Goal: Task Accomplishment & Management: Complete application form

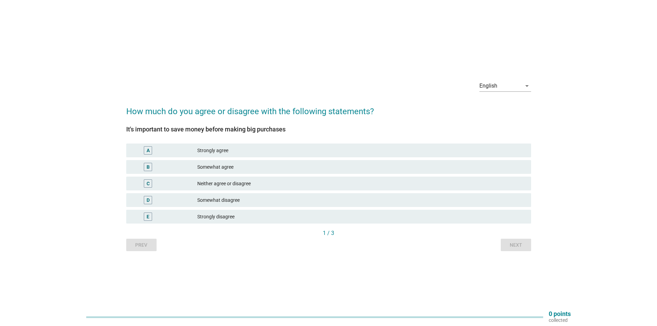
click at [151, 150] on div "A" at bounding box center [148, 150] width 8 height 8
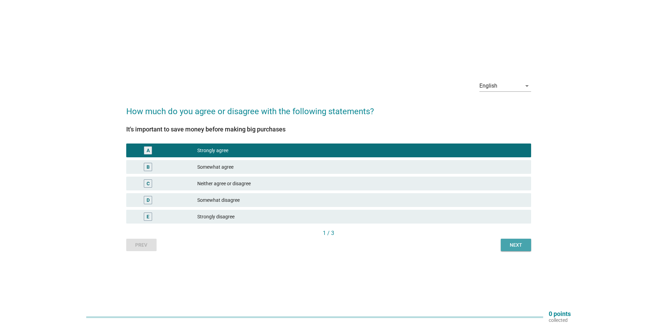
click at [505, 241] on button "Next" at bounding box center [516, 245] width 30 height 12
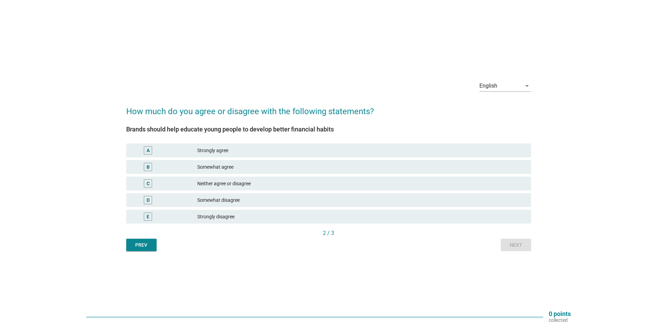
click at [155, 152] on div "A" at bounding box center [148, 150] width 33 height 8
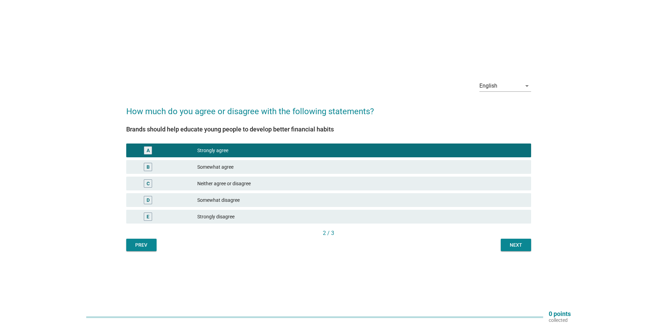
click at [506, 243] on div "Next" at bounding box center [515, 244] width 19 height 7
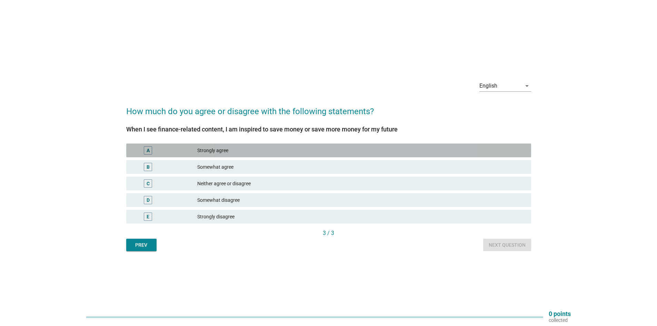
click at [221, 152] on div "Strongly agree" at bounding box center [361, 150] width 328 height 8
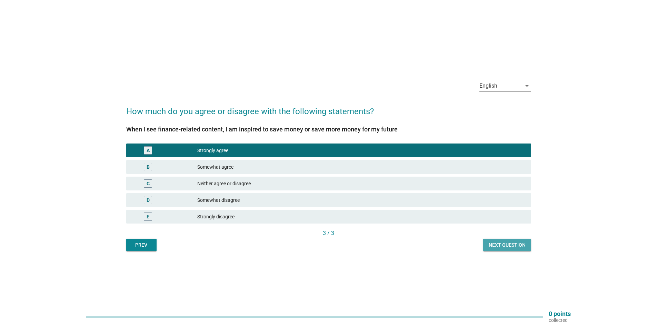
click at [512, 244] on div "Next question" at bounding box center [506, 244] width 37 height 7
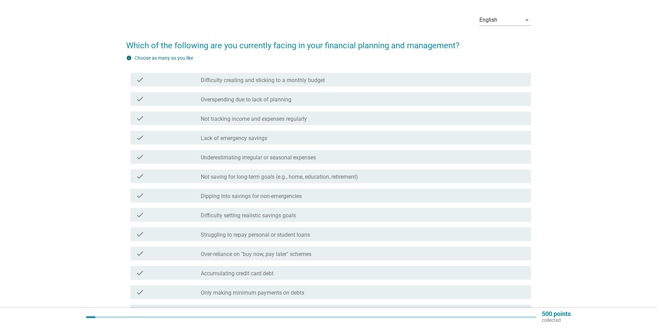
scroll to position [34, 0]
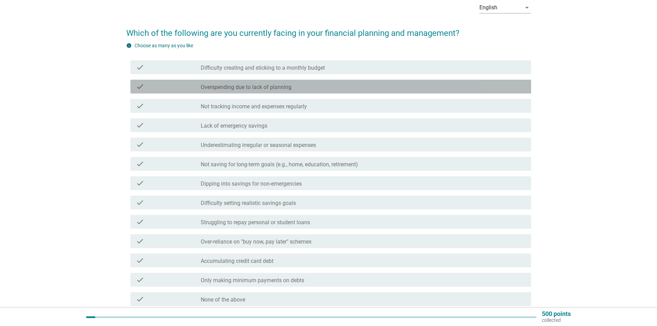
click at [192, 85] on div "check" at bounding box center [168, 86] width 65 height 8
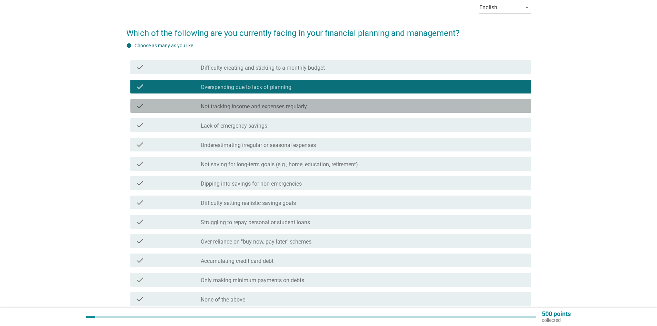
click at [197, 104] on div "check" at bounding box center [168, 106] width 65 height 8
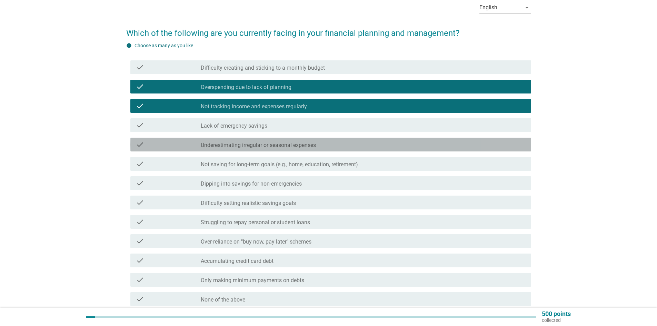
click at [209, 144] on label "Underestimating irregular or seasonal expenses" at bounding box center [258, 145] width 115 height 7
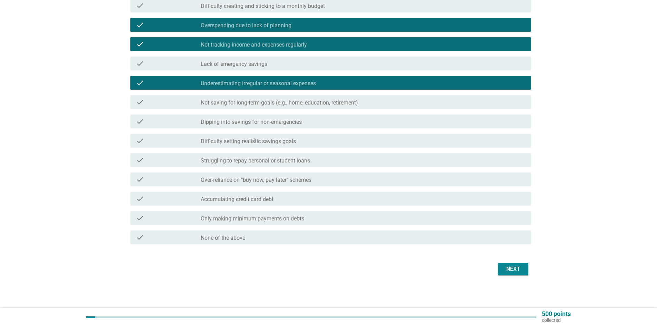
scroll to position [97, 0]
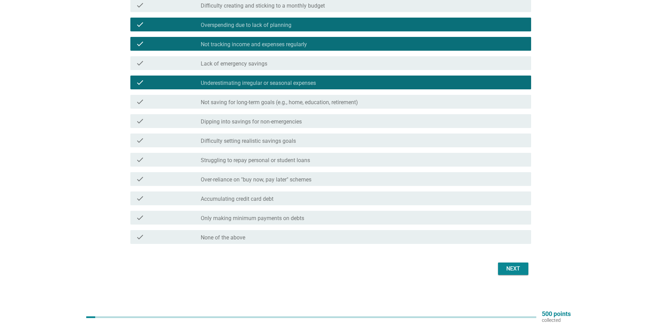
click at [510, 270] on div "Next" at bounding box center [512, 268] width 19 height 8
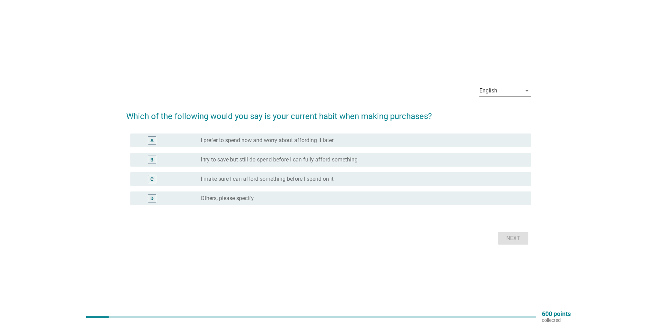
click at [213, 179] on label "I make sure I can afford something before I spend on it" at bounding box center [267, 178] width 133 height 7
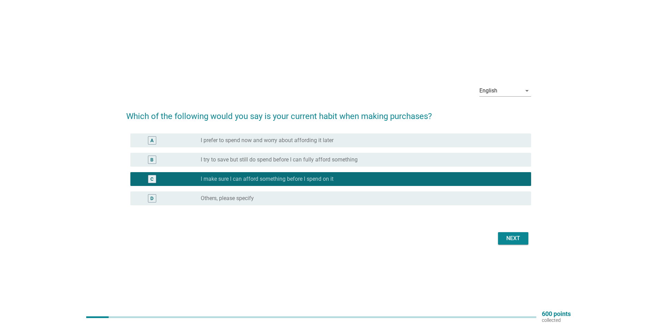
click at [499, 244] on button "Next" at bounding box center [513, 238] width 30 height 12
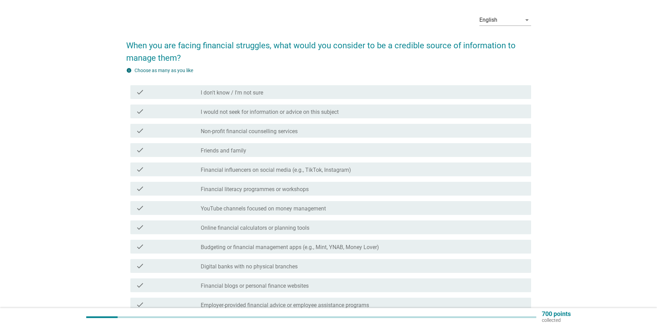
scroll to position [34, 0]
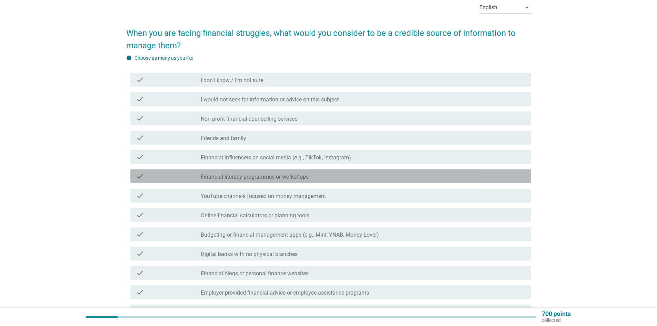
click at [250, 174] on label "Financial literacy programmes or workshops" at bounding box center [255, 176] width 108 height 7
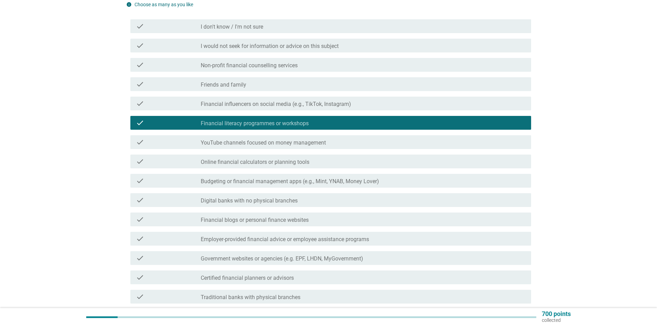
scroll to position [103, 0]
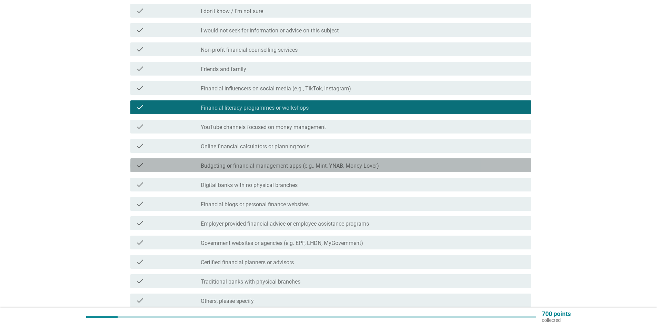
click at [255, 170] on div "check check_box_outline_blank Budgeting or financial management apps (e.g., Min…" at bounding box center [330, 165] width 401 height 14
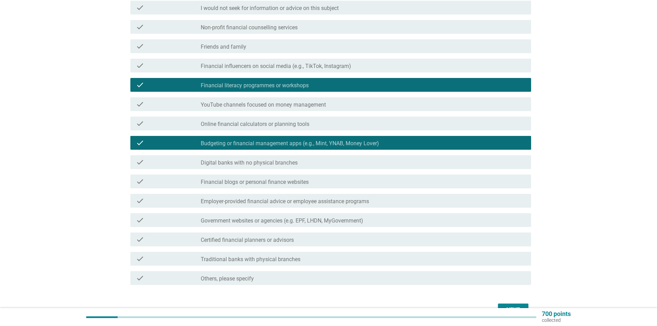
scroll to position [138, 0]
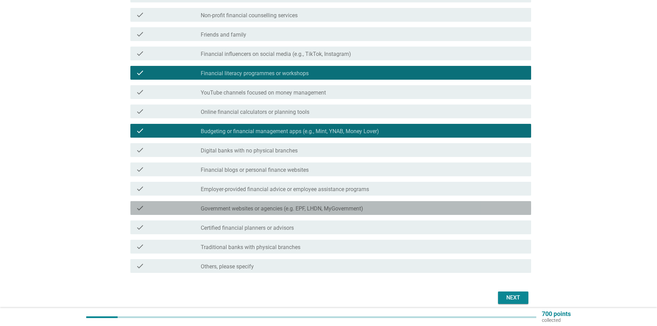
click at [245, 208] on label "Government websites or agencies (e.g. EPF, LHDN, MyGovernment)" at bounding box center [282, 208] width 162 height 7
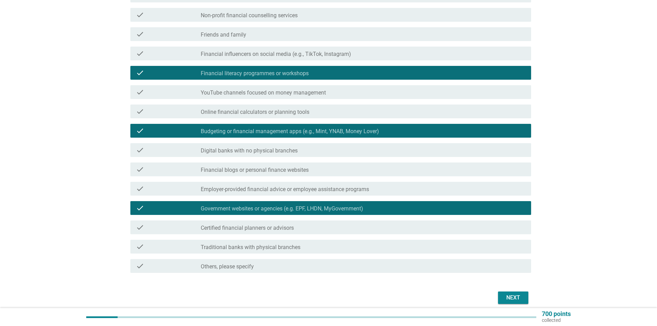
click at [253, 230] on label "Certified financial planners or advisors" at bounding box center [247, 227] width 93 height 7
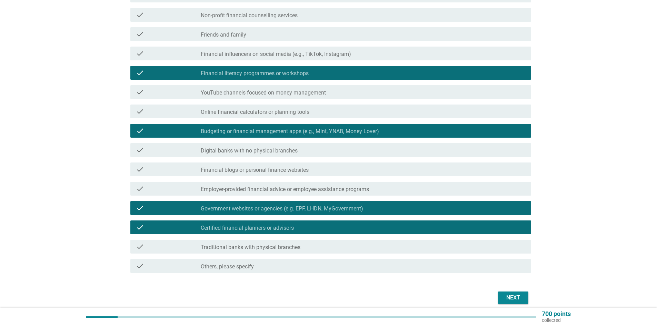
click at [277, 250] on label "Traditional banks with physical branches" at bounding box center [251, 247] width 100 height 7
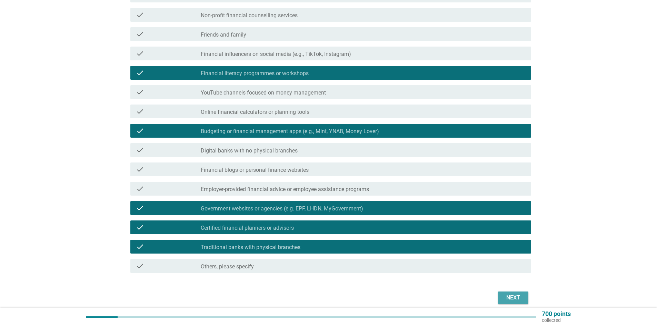
click at [514, 298] on div "Next" at bounding box center [512, 297] width 19 height 8
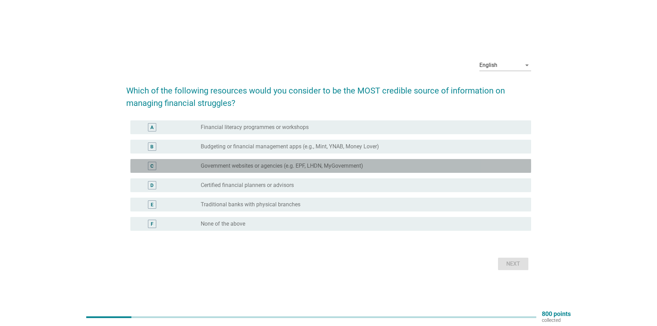
click at [267, 164] on label "Government websites or agencies (e.g. EPF, LHDN, MyGovernment)" at bounding box center [282, 165] width 162 height 7
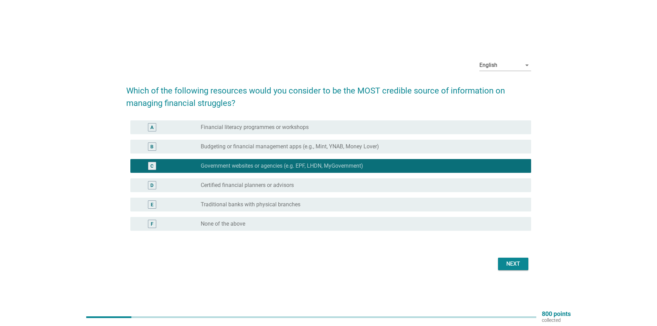
click at [265, 144] on label "Budgeting or financial management apps (e.g., Mint, YNAB, Money Lover)" at bounding box center [290, 146] width 178 height 7
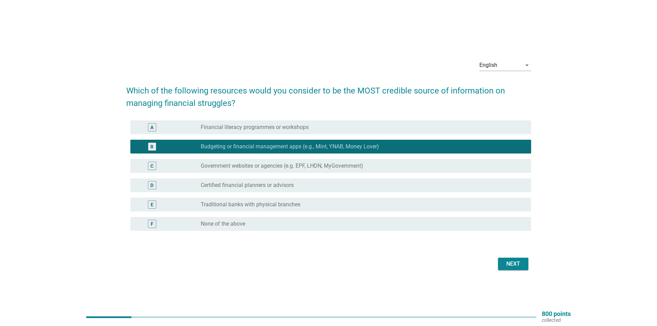
click at [270, 162] on div "radio_button_unchecked Government websites or agencies (e.g. EPF, LHDN, MyGover…" at bounding box center [363, 166] width 325 height 8
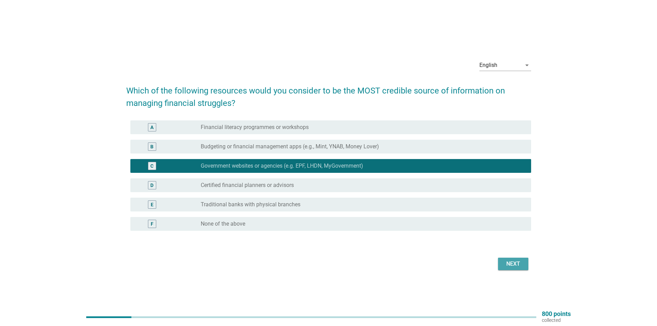
click at [507, 263] on div "Next" at bounding box center [512, 264] width 19 height 8
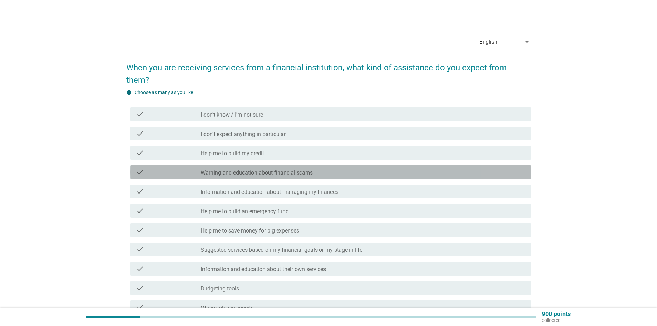
click at [248, 169] on label "Warning and education about financial scams" at bounding box center [257, 172] width 112 height 7
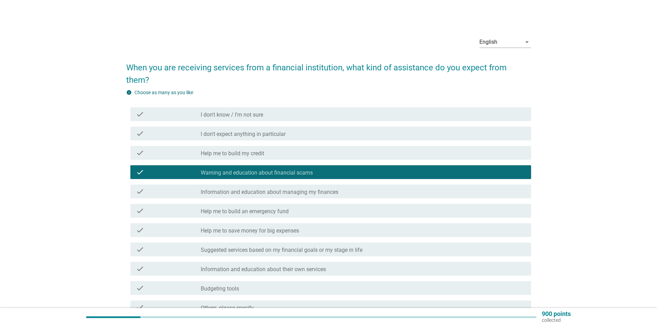
click at [236, 189] on label "Information and education about managing my finances" at bounding box center [270, 192] width 138 height 7
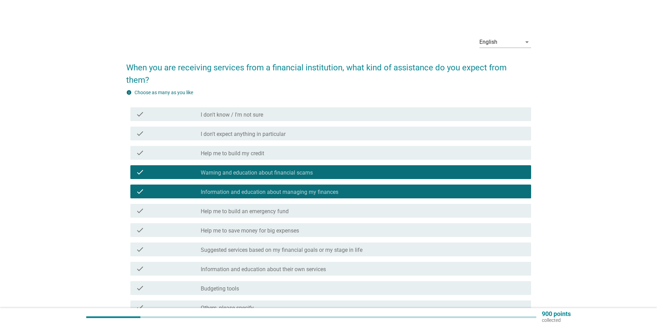
scroll to position [34, 0]
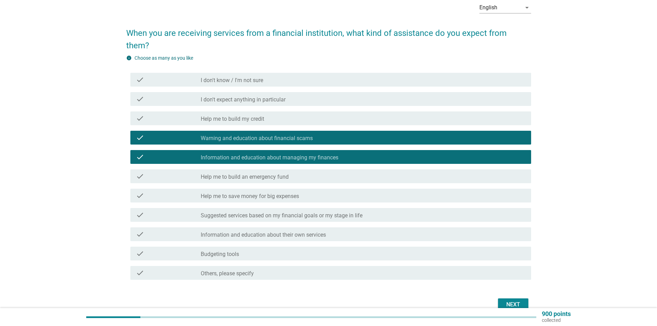
click at [245, 231] on label "Information and education about their own services" at bounding box center [263, 234] width 125 height 7
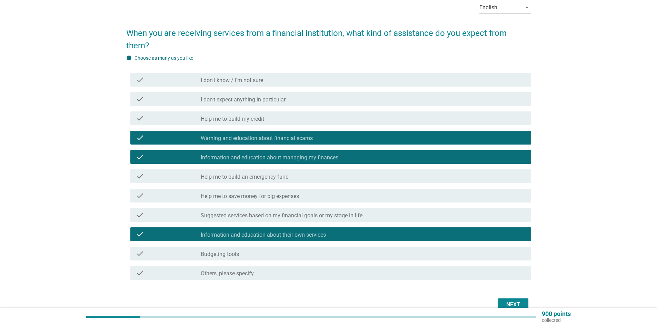
click at [269, 231] on label "Information and education about their own services" at bounding box center [263, 234] width 125 height 7
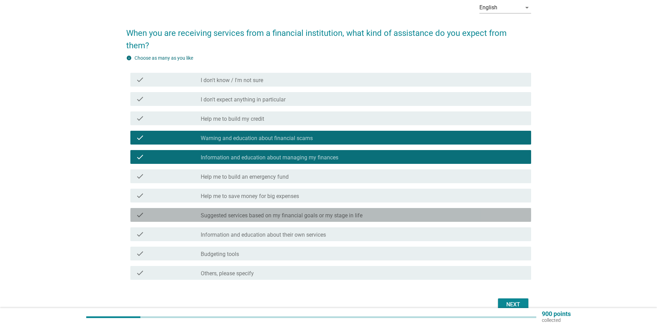
click at [248, 212] on label "Suggested services based on my financial goals or my stage in life" at bounding box center [282, 215] width 162 height 7
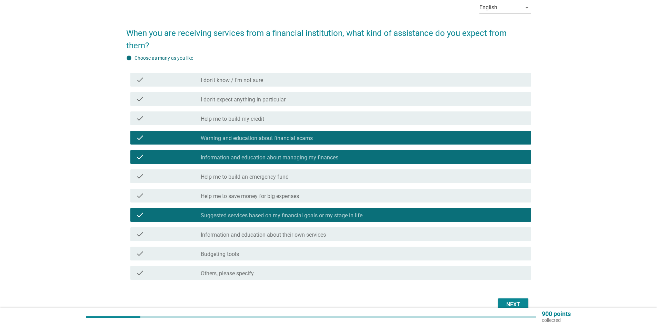
click at [263, 212] on label "Suggested services based on my financial goals or my stage in life" at bounding box center [282, 215] width 162 height 7
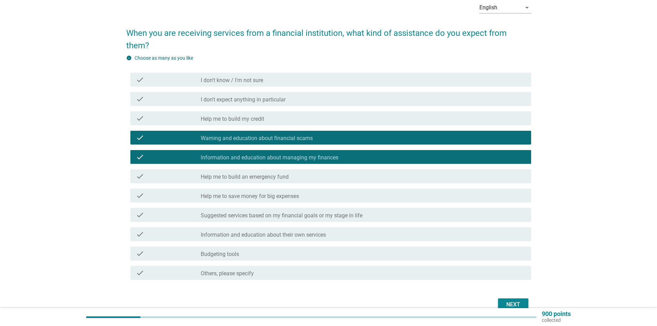
click at [524, 298] on button "Next" at bounding box center [513, 304] width 30 height 12
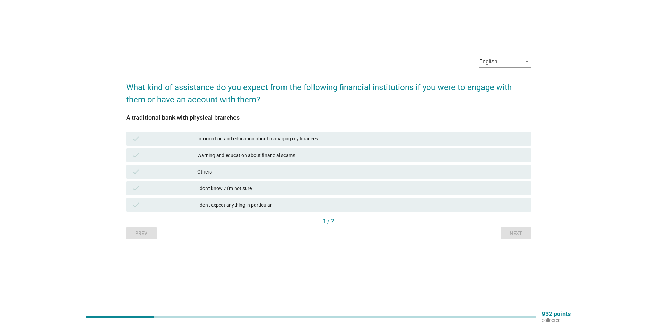
scroll to position [0, 0]
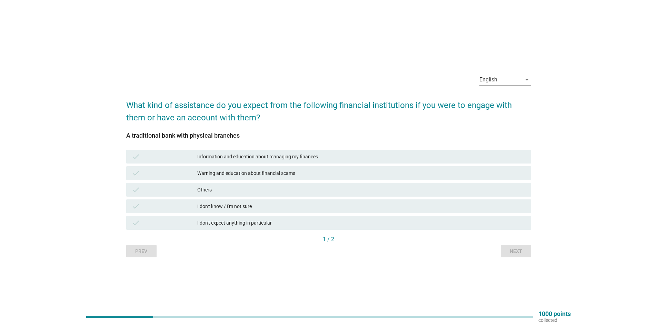
click at [300, 160] on div "Information and education about managing my finances" at bounding box center [361, 156] width 328 height 8
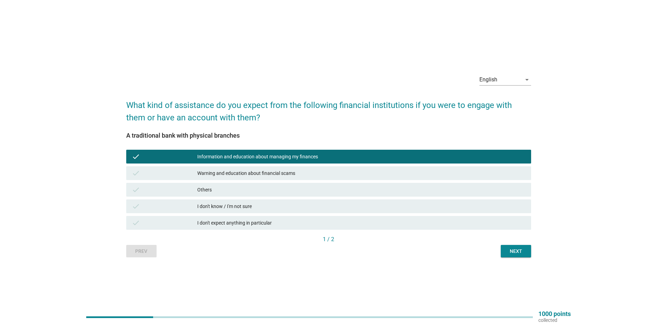
click at [297, 175] on div "Warning and education about financial scams" at bounding box center [361, 173] width 328 height 8
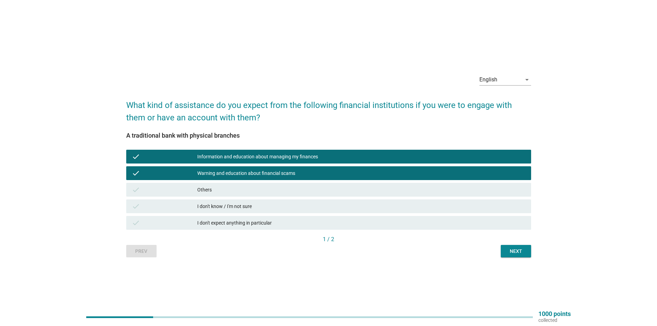
click at [512, 252] on div "Next" at bounding box center [515, 251] width 19 height 7
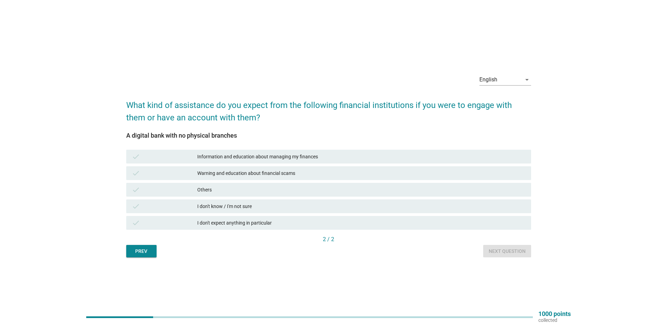
click at [292, 222] on div "I don't expect anything in particular" at bounding box center [361, 223] width 328 height 8
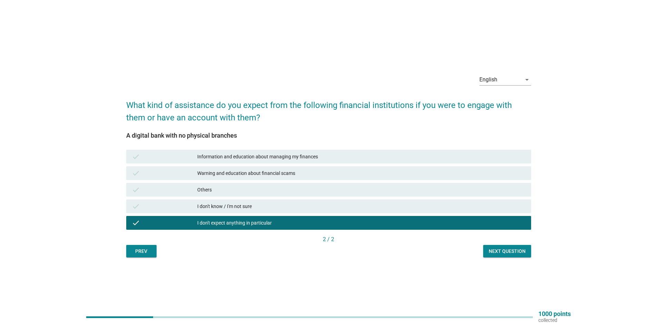
click at [490, 251] on div "Next question" at bounding box center [506, 251] width 37 height 7
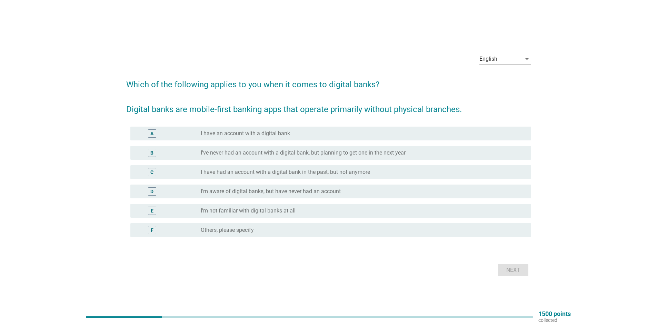
click at [217, 211] on label "I’m not familiar with digital banks at all" at bounding box center [248, 210] width 95 height 7
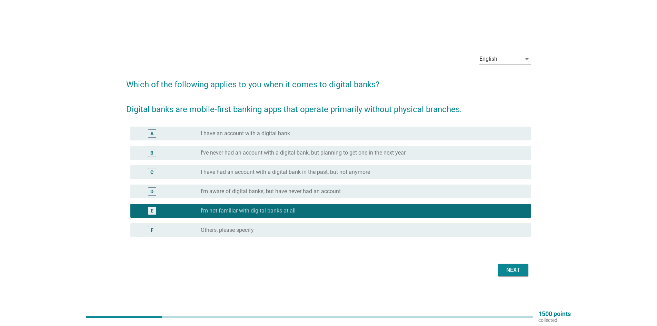
click at [525, 269] on button "Next" at bounding box center [513, 270] width 30 height 12
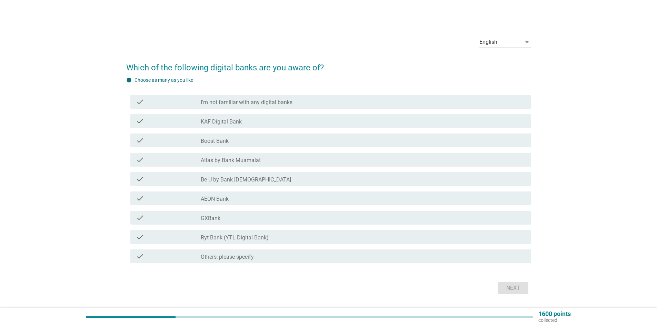
click at [262, 199] on div "check_box_outline_blank AEON Bank" at bounding box center [363, 198] width 325 height 8
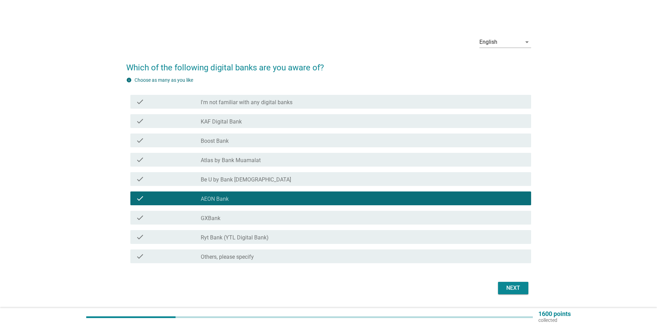
click at [262, 199] on div "check_box_outline_blank AEON Bank" at bounding box center [363, 198] width 325 height 8
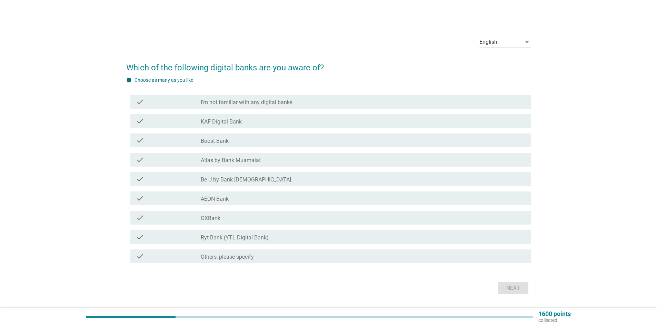
click at [258, 99] on div "check_box_outline_blank I'm not familiar with any digital banks" at bounding box center [363, 102] width 325 height 8
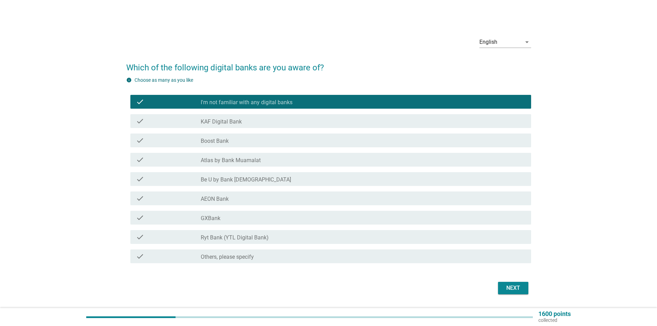
click at [514, 286] on div "Next" at bounding box center [512, 288] width 19 height 8
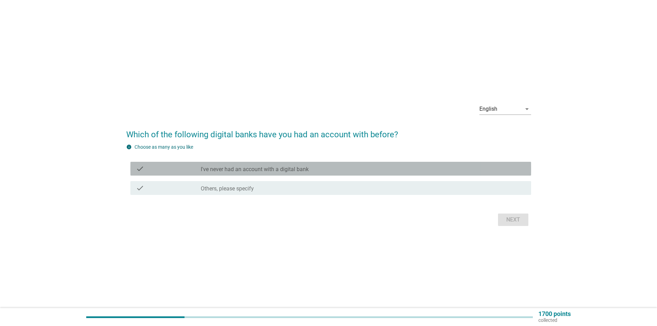
click at [281, 172] on label "I've never had an account with a digital bank" at bounding box center [255, 169] width 108 height 7
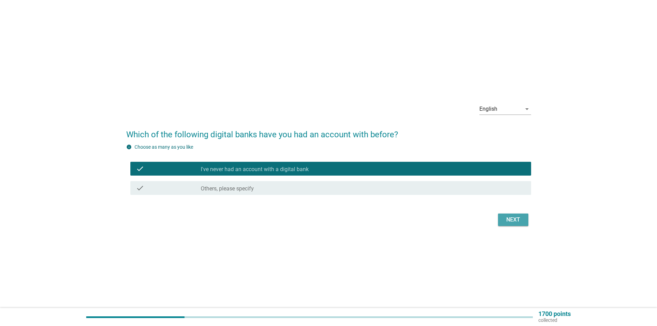
click at [504, 223] on div "Next" at bounding box center [512, 219] width 19 height 8
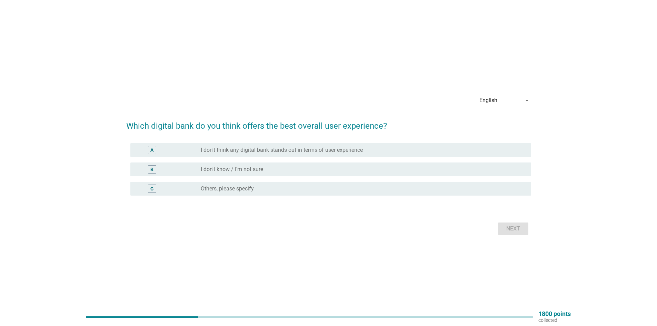
click at [343, 166] on div "radio_button_unchecked I don't know / I'm not sure" at bounding box center [360, 169] width 319 height 7
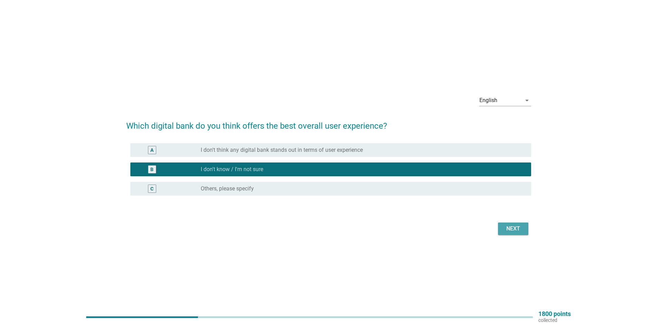
click at [504, 229] on div "Next" at bounding box center [512, 228] width 19 height 8
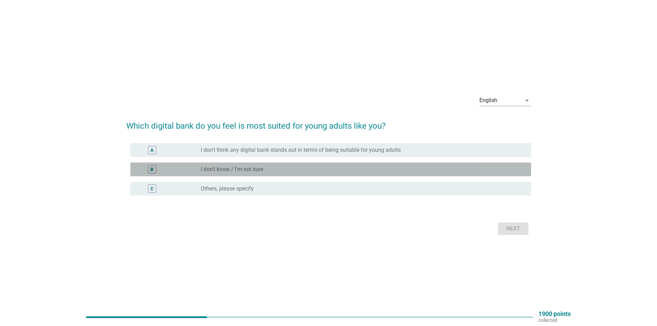
click at [316, 172] on div "radio_button_unchecked I don't know / I'm not sure" at bounding box center [360, 169] width 319 height 7
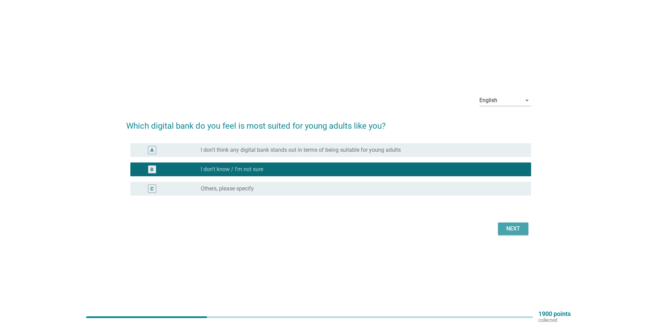
click at [507, 228] on div "Next" at bounding box center [512, 228] width 19 height 8
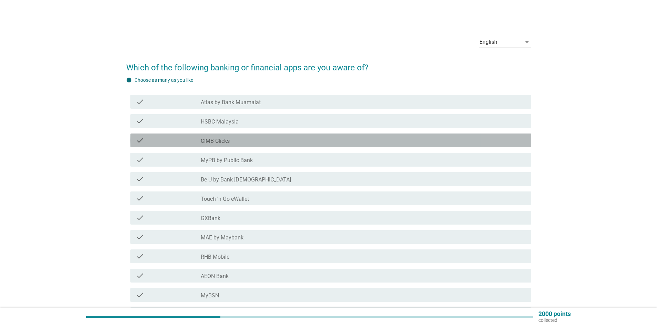
click at [252, 140] on div "check_box_outline_blank CIMB Clicks" at bounding box center [363, 140] width 325 height 8
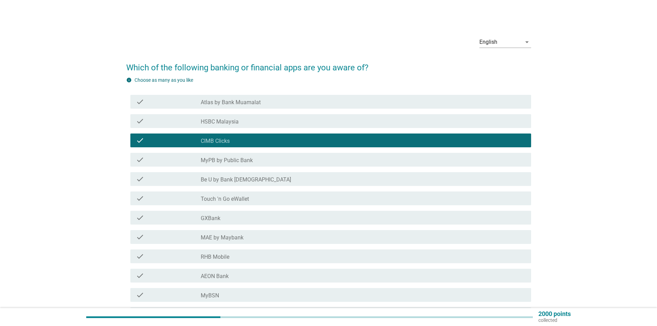
scroll to position [34, 0]
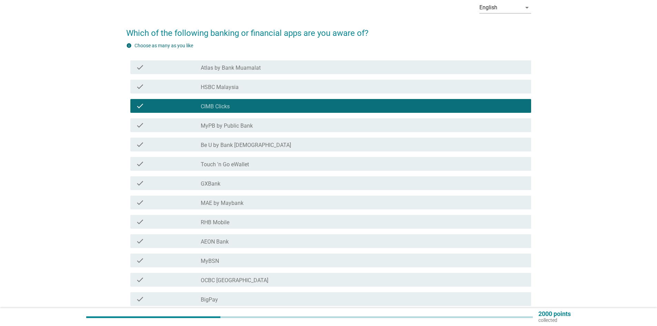
click at [261, 161] on div "check_box_outline_blank Touch 'n Go eWallet" at bounding box center [363, 164] width 325 height 8
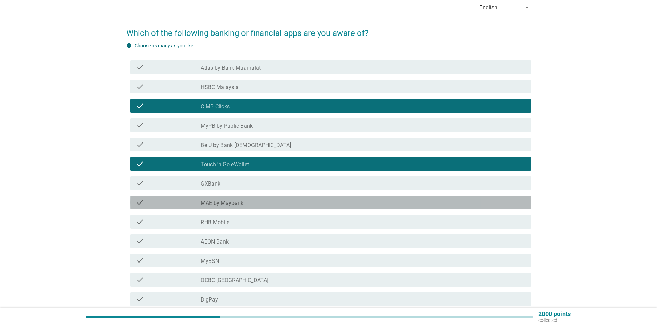
click at [258, 205] on div "check_box_outline_blank MAE by Maybank" at bounding box center [363, 202] width 325 height 8
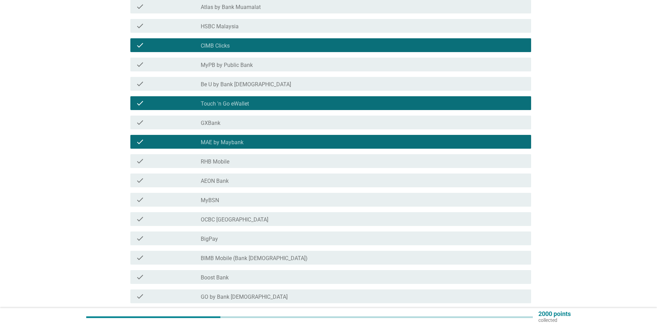
scroll to position [103, 0]
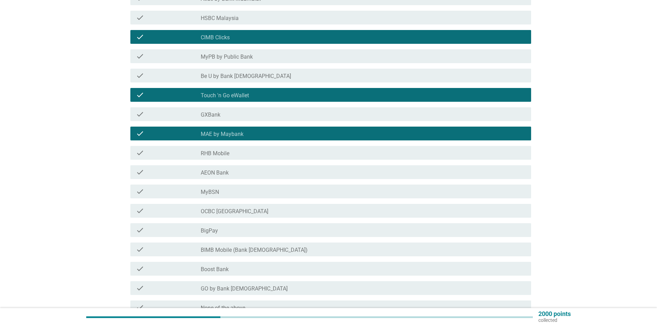
click at [258, 193] on div "check_box_outline_blank MyBSN" at bounding box center [363, 191] width 325 height 8
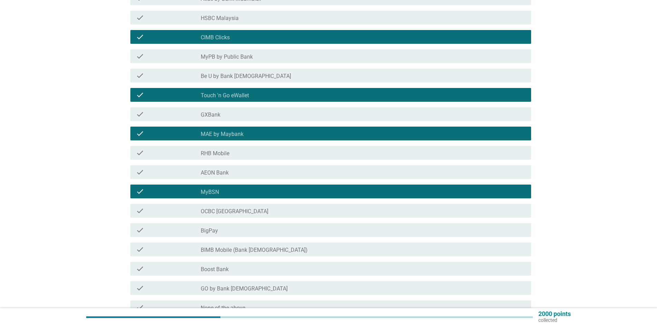
scroll to position [138, 0]
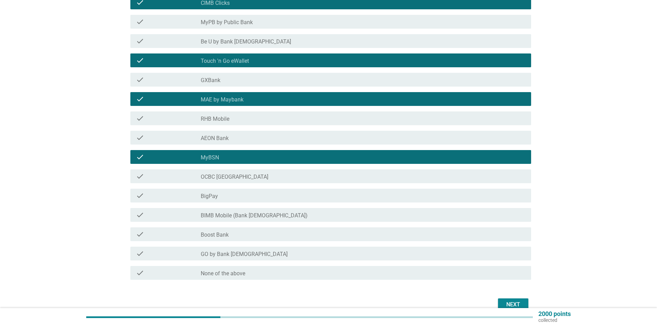
click at [259, 194] on div "check_box_outline_blank BigPay" at bounding box center [363, 195] width 325 height 8
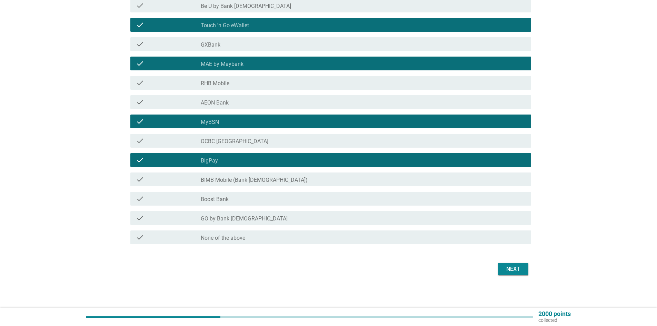
scroll to position [174, 0]
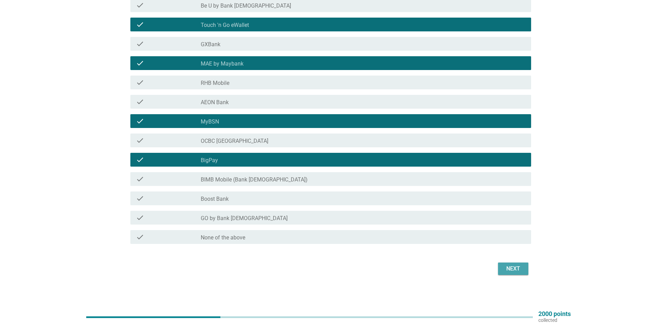
click at [502, 271] on button "Next" at bounding box center [513, 268] width 30 height 12
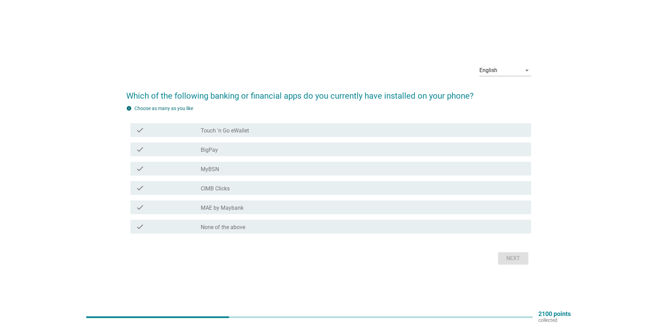
click at [245, 208] on div "check_box_outline_blank MAE by Maybank" at bounding box center [363, 207] width 325 height 8
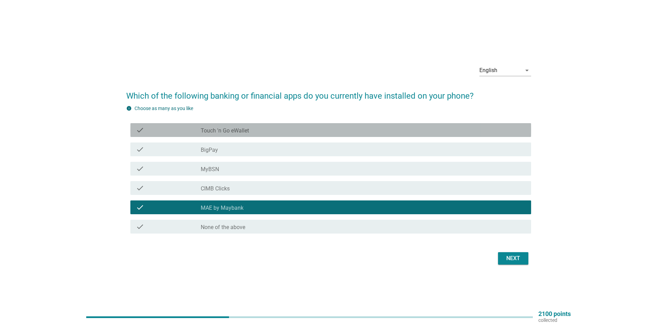
click at [342, 132] on div "check_box_outline_blank Touch 'n Go eWallet" at bounding box center [363, 130] width 325 height 8
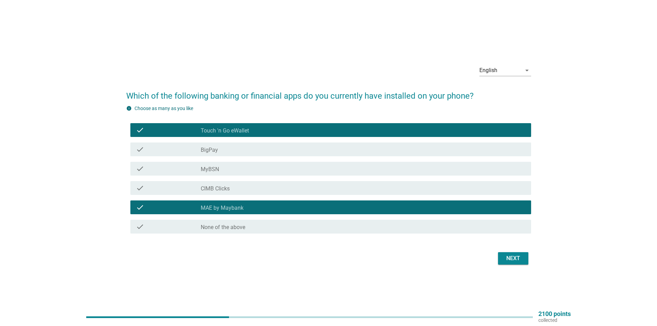
click at [401, 150] on div "check_box_outline_blank BigPay" at bounding box center [363, 149] width 325 height 8
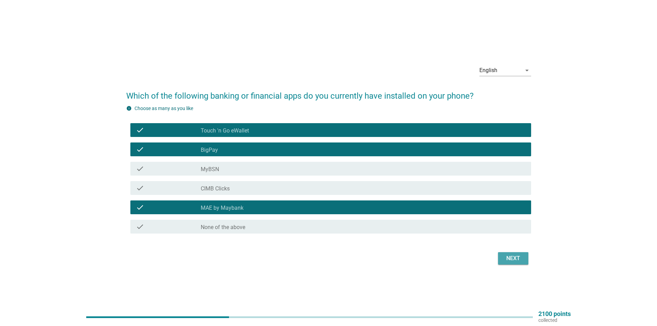
click at [520, 259] on div "Next" at bounding box center [512, 258] width 19 height 8
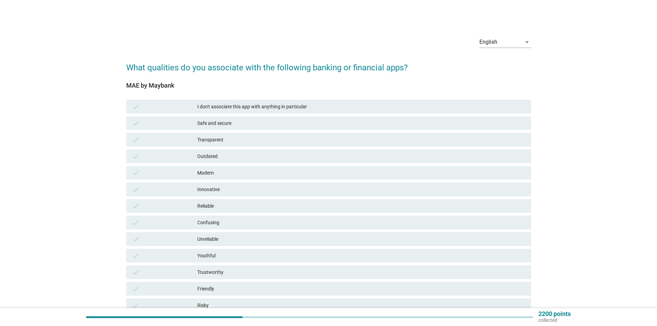
click at [286, 125] on div "Safe and secure" at bounding box center [361, 123] width 328 height 8
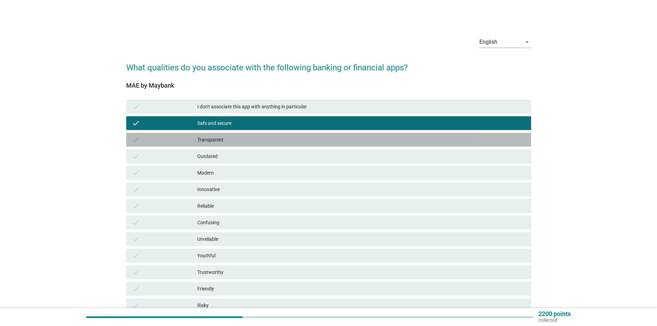
click at [276, 135] on div "Transparent" at bounding box center [361, 139] width 328 height 8
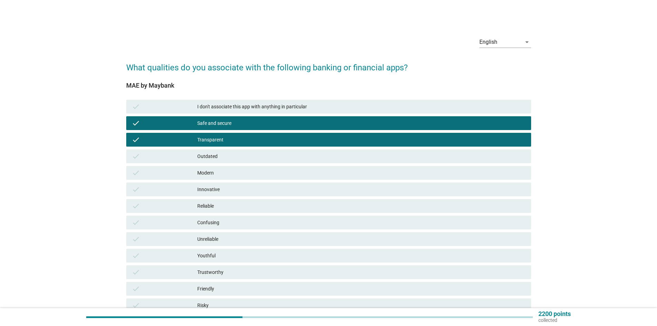
scroll to position [34, 0]
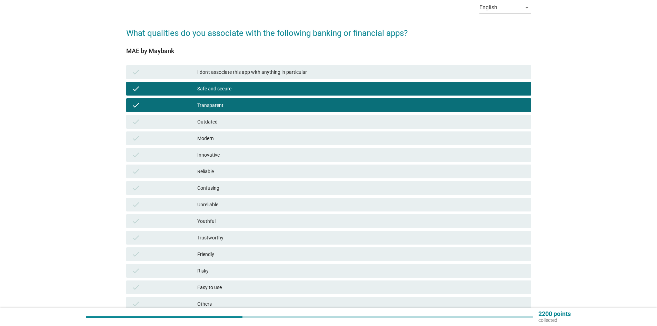
click at [260, 142] on div "check Modern" at bounding box center [328, 138] width 405 height 14
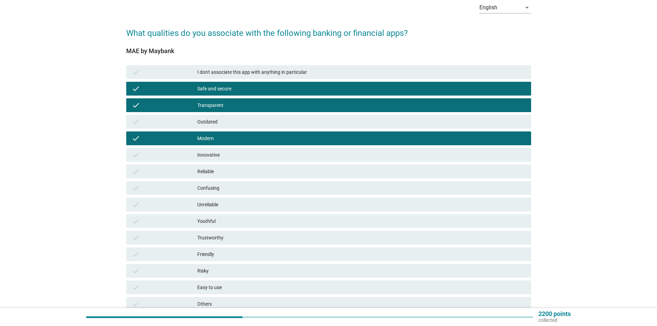
scroll to position [69, 0]
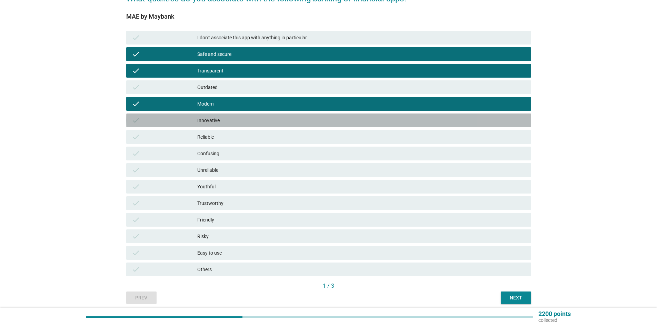
click at [259, 122] on div "Innovative" at bounding box center [361, 120] width 328 height 8
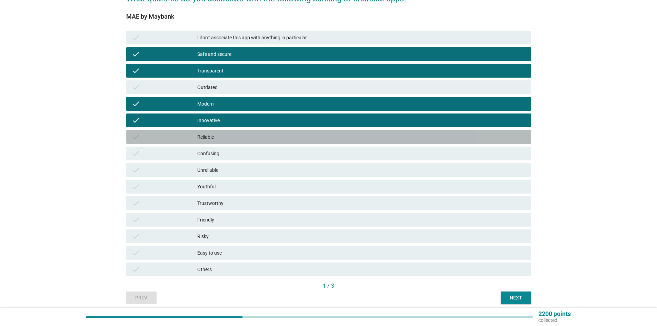
click at [250, 136] on div "Reliable" at bounding box center [361, 137] width 328 height 8
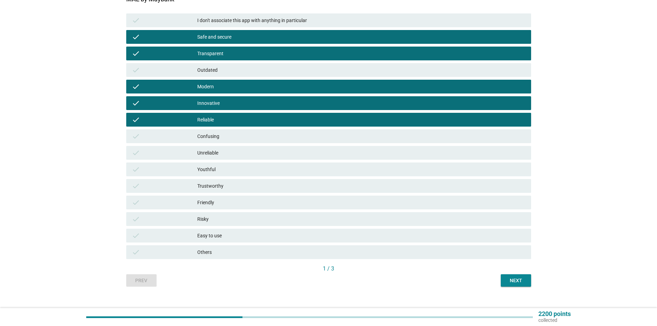
scroll to position [96, 0]
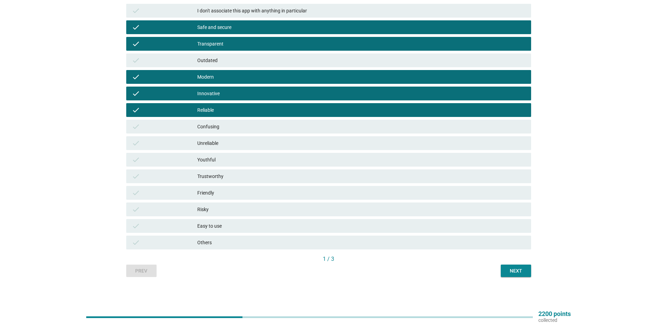
click at [251, 179] on div "Trustworthy" at bounding box center [361, 176] width 328 height 8
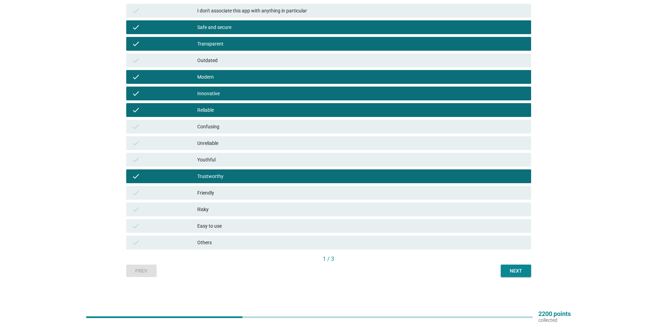
click at [253, 192] on div "Friendly" at bounding box center [361, 193] width 328 height 8
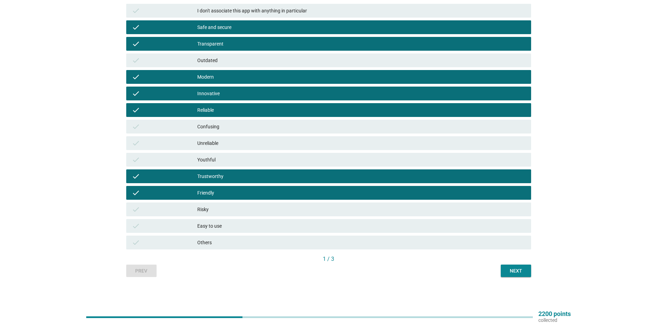
click at [313, 229] on div "Easy to use" at bounding box center [361, 226] width 328 height 8
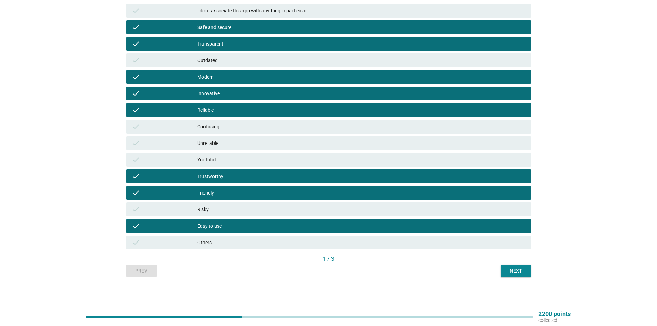
click at [506, 273] on div "Next" at bounding box center [515, 270] width 19 height 7
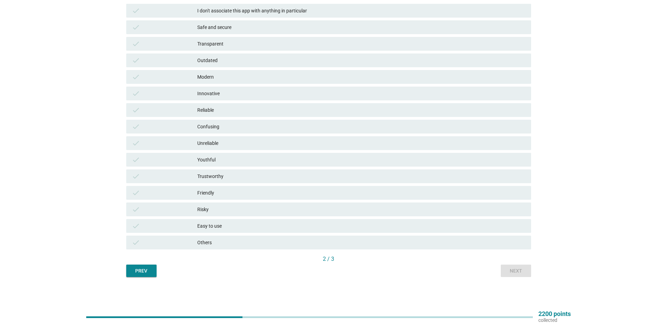
click at [232, 228] on div "Easy to use" at bounding box center [361, 226] width 328 height 8
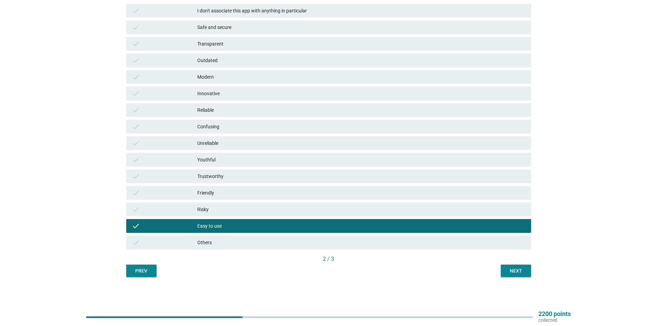
click at [521, 273] on div "Next" at bounding box center [515, 270] width 19 height 7
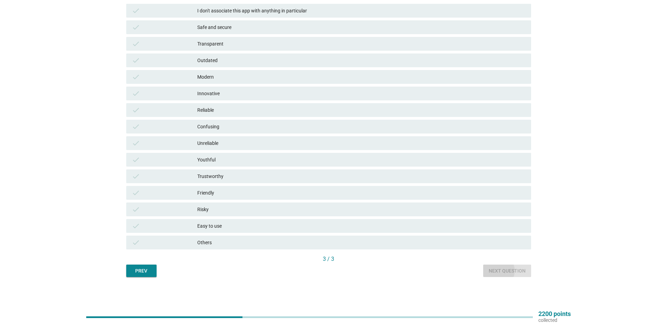
scroll to position [0, 0]
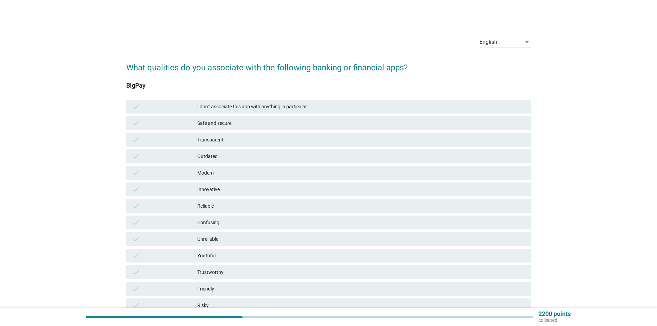
click at [244, 120] on div "Safe and secure" at bounding box center [361, 123] width 328 height 8
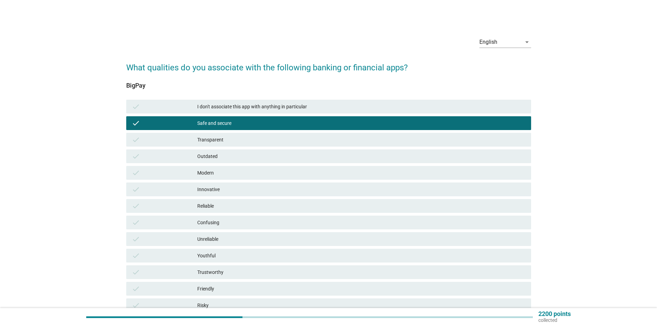
click at [234, 143] on div "Transparent" at bounding box center [361, 139] width 328 height 8
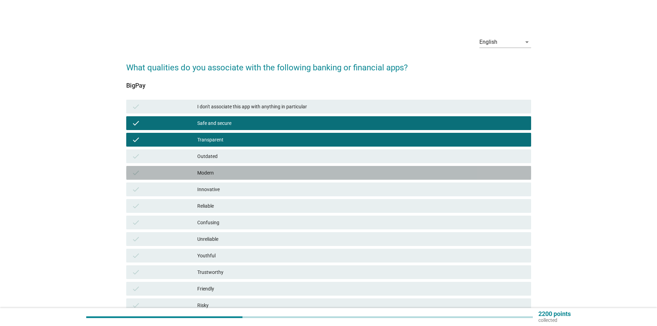
click at [230, 172] on div "Modern" at bounding box center [361, 173] width 328 height 8
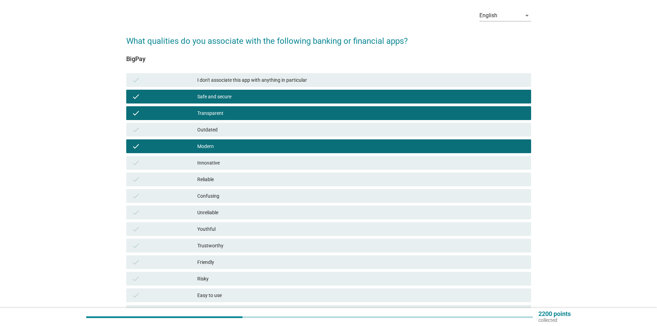
scroll to position [34, 0]
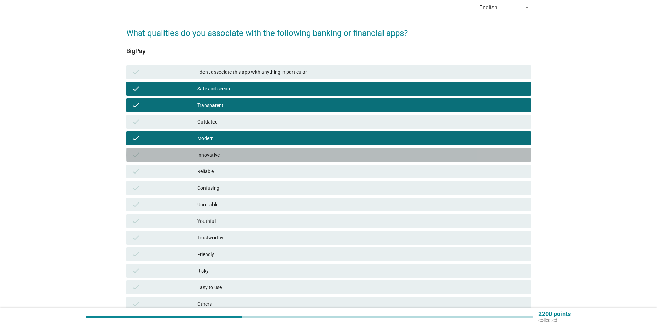
click at [230, 156] on div "Innovative" at bounding box center [361, 155] width 328 height 8
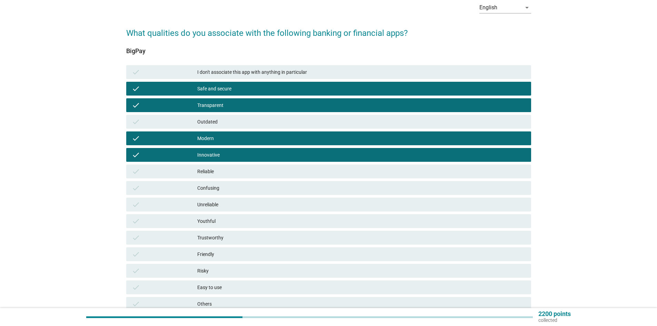
click at [228, 172] on div "Reliable" at bounding box center [361, 171] width 328 height 8
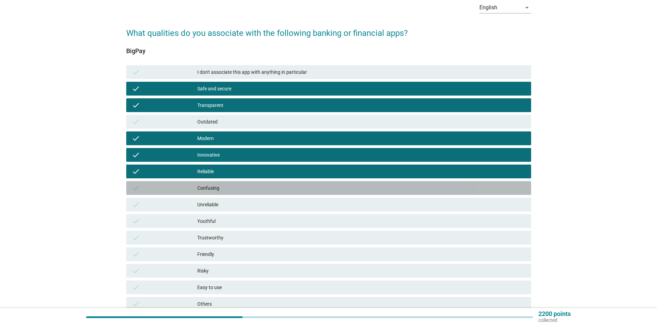
click at [229, 185] on div "Confusing" at bounding box center [361, 188] width 328 height 8
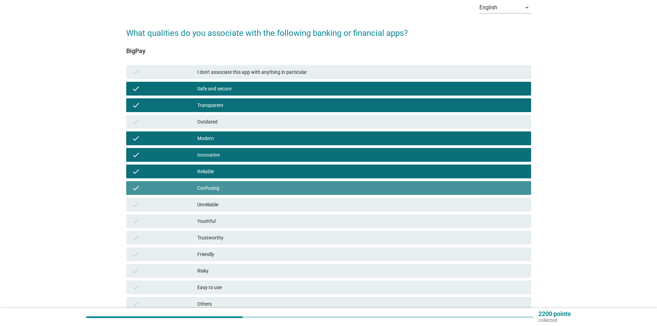
click at [229, 185] on div "Confusing" at bounding box center [361, 188] width 328 height 8
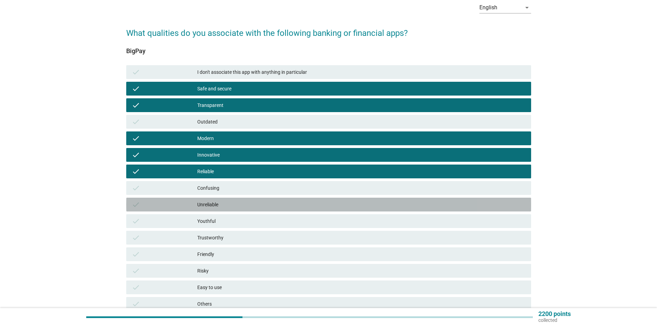
click at [232, 200] on div "Unreliable" at bounding box center [361, 204] width 328 height 8
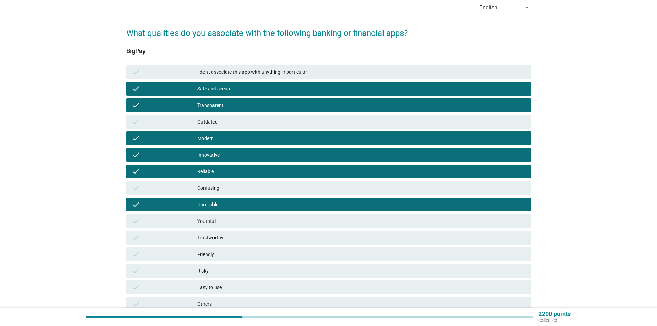
click at [232, 200] on div "Unreliable" at bounding box center [361, 204] width 328 height 8
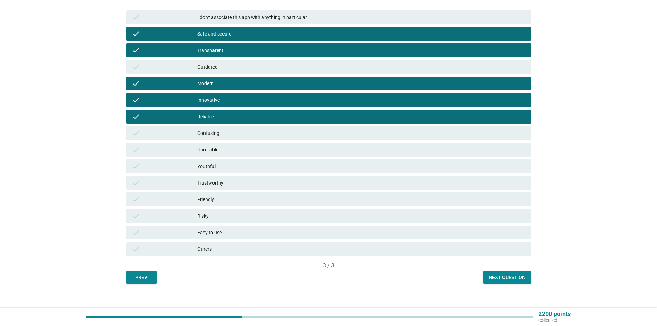
scroll to position [96, 0]
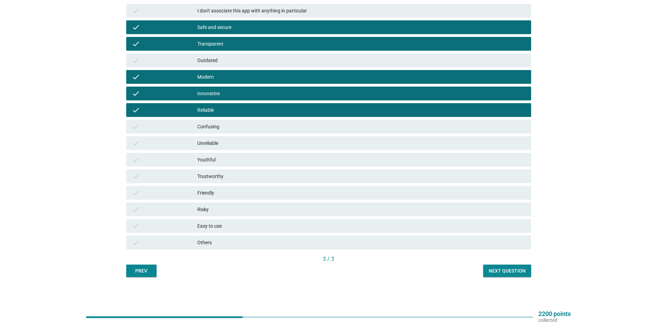
click at [227, 159] on div "Youthful" at bounding box center [361, 159] width 328 height 8
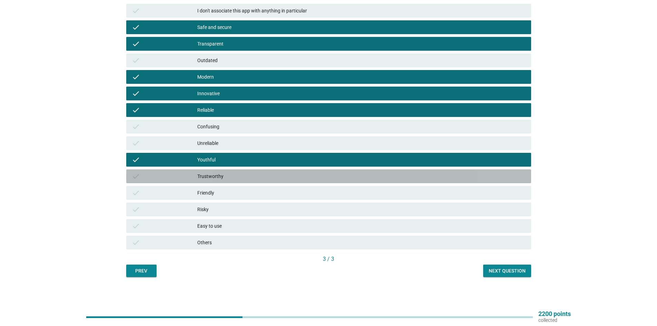
click at [230, 176] on div "Trustworthy" at bounding box center [361, 176] width 328 height 8
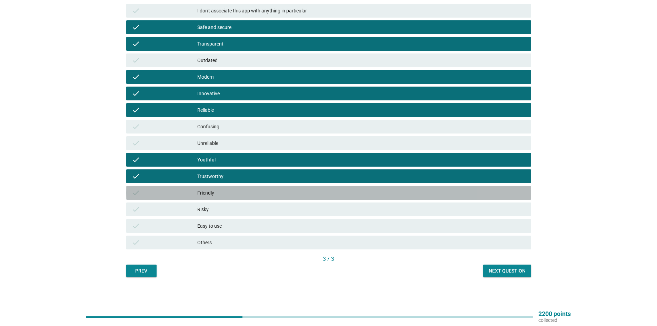
click at [229, 189] on div "Friendly" at bounding box center [361, 193] width 328 height 8
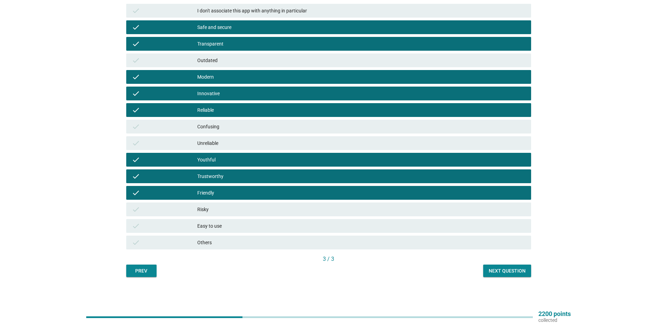
click at [277, 227] on div "Easy to use" at bounding box center [361, 226] width 328 height 8
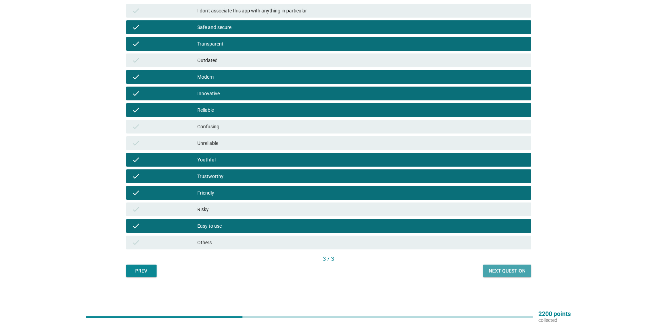
click at [494, 270] on div "Next question" at bounding box center [506, 270] width 37 height 7
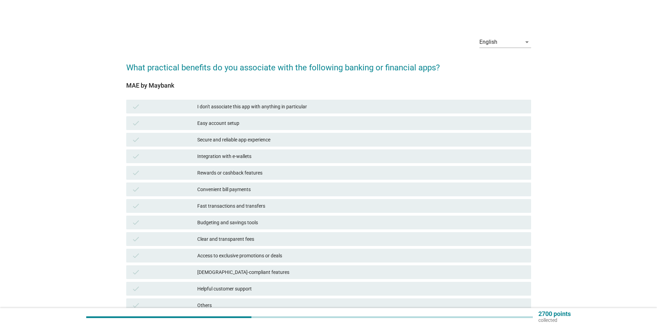
click at [248, 123] on div "Easy account setup" at bounding box center [361, 123] width 328 height 8
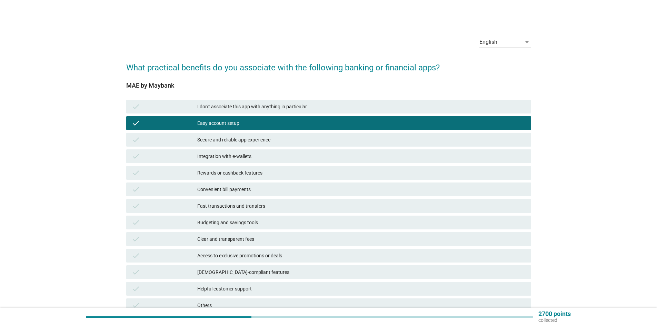
click at [249, 143] on div "Secure and reliable app experience" at bounding box center [361, 139] width 328 height 8
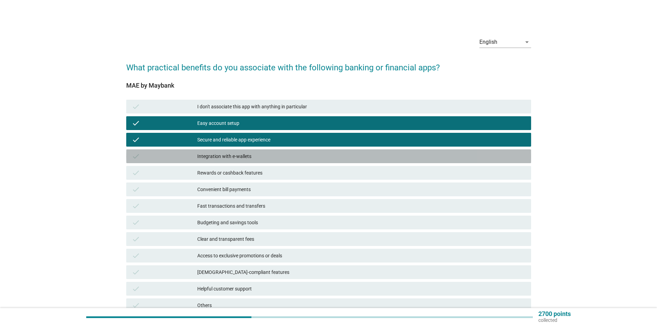
click at [239, 157] on div "Integration with e-wallets" at bounding box center [361, 156] width 328 height 8
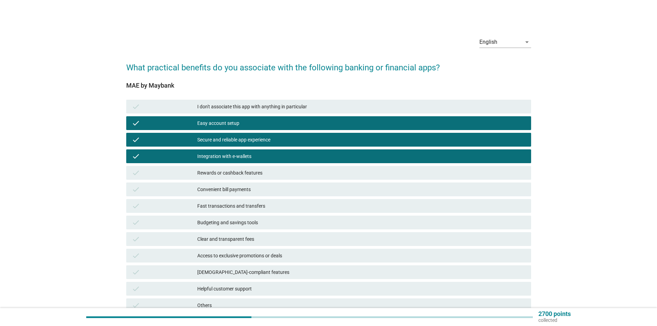
click at [240, 176] on div "Rewards or cashback features" at bounding box center [361, 173] width 328 height 8
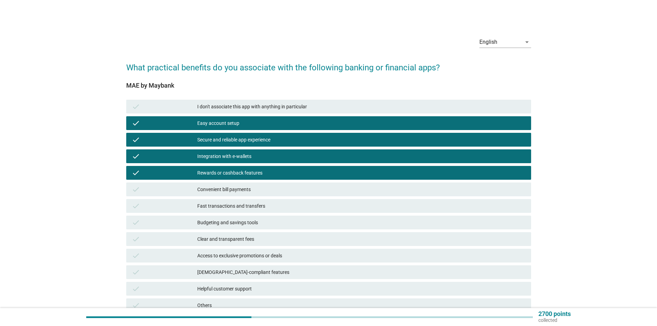
click at [239, 193] on div "Convenient bill payments" at bounding box center [361, 189] width 328 height 8
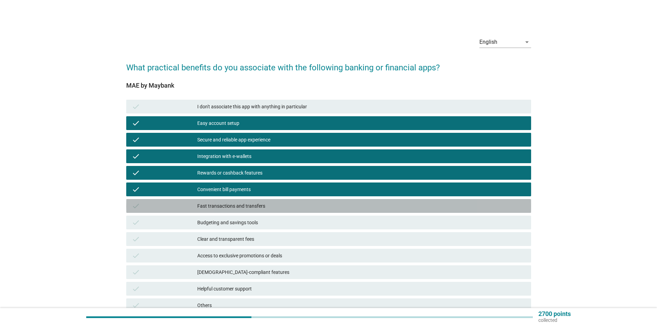
click at [236, 209] on div "Fast transactions and transfers" at bounding box center [361, 206] width 328 height 8
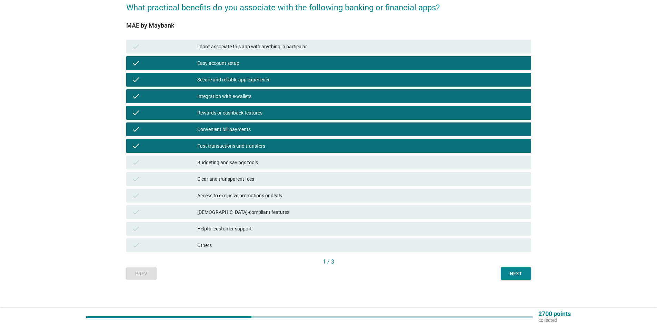
scroll to position [63, 0]
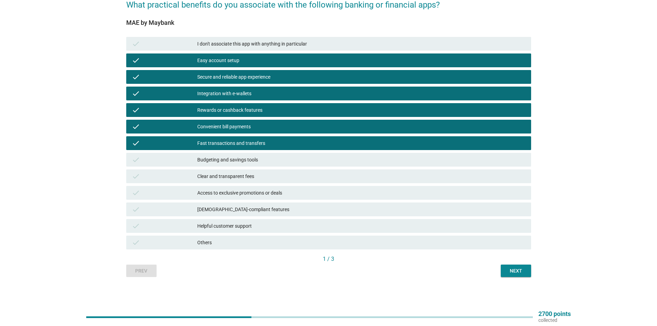
click at [239, 161] on div "Budgeting and savings tools" at bounding box center [361, 159] width 328 height 8
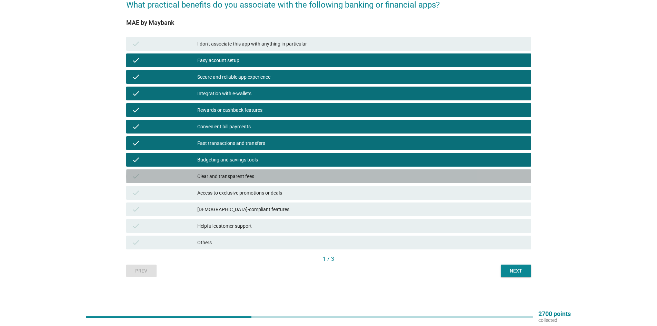
click at [235, 179] on div "Clear and transparent fees" at bounding box center [361, 176] width 328 height 8
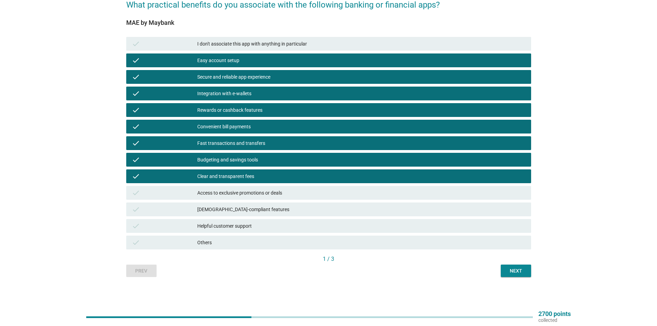
click at [234, 195] on div "Access to exclusive promotions or deals" at bounding box center [361, 193] width 328 height 8
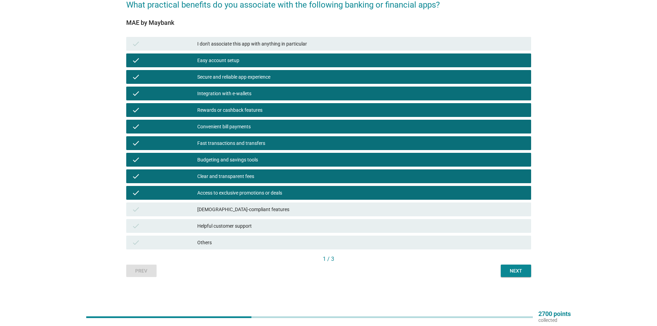
click at [240, 208] on div "[DEMOGRAPHIC_DATA]-compliant features" at bounding box center [361, 209] width 328 height 8
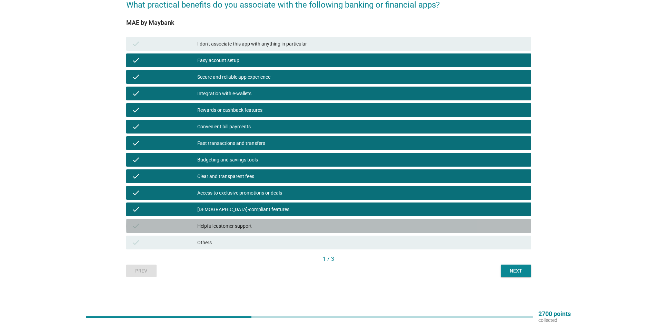
click at [244, 226] on div "Helpful customer support" at bounding box center [361, 226] width 328 height 8
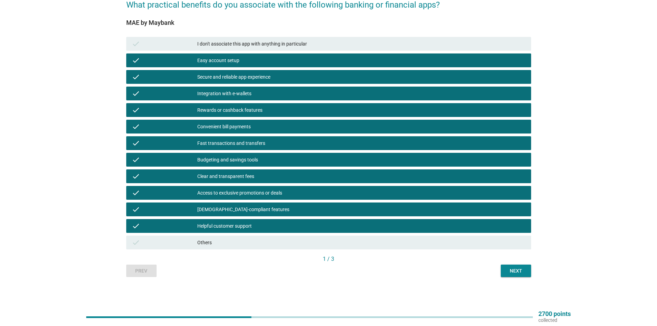
click at [388, 231] on div "check Helpful customer support" at bounding box center [328, 226] width 405 height 14
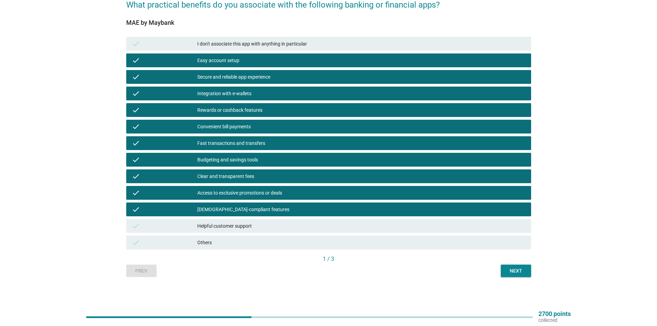
click at [513, 272] on div "Next" at bounding box center [515, 270] width 19 height 7
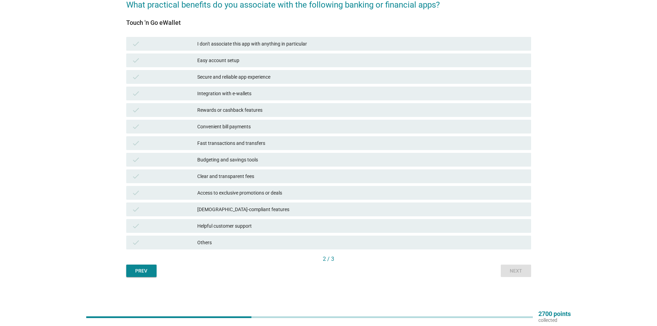
click at [231, 159] on div "Budgeting and savings tools" at bounding box center [361, 159] width 328 height 8
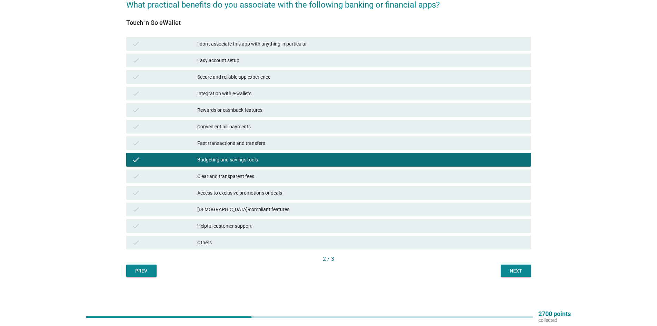
click at [323, 107] on div "Rewards or cashback features" at bounding box center [361, 110] width 328 height 8
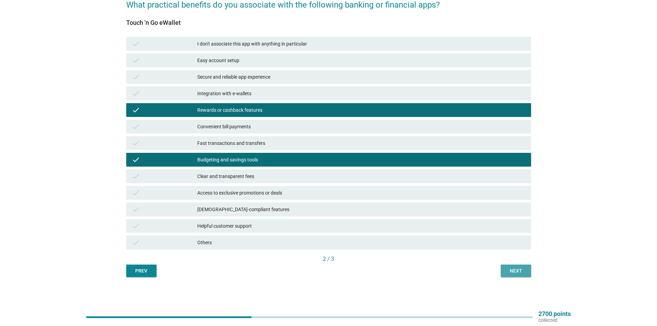
click at [524, 269] on div "Next" at bounding box center [515, 270] width 19 height 7
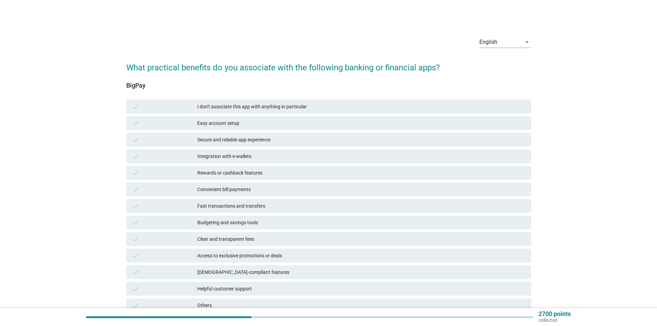
scroll to position [34, 0]
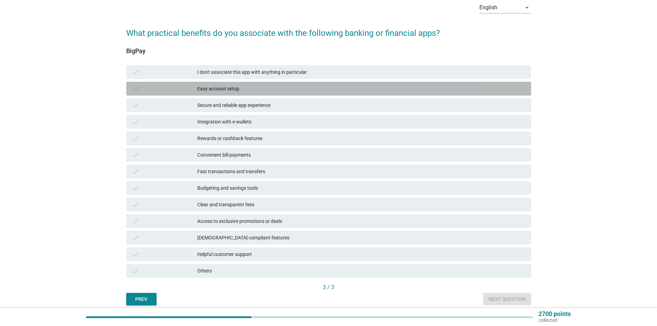
click at [244, 93] on div "check Easy account setup" at bounding box center [328, 89] width 405 height 14
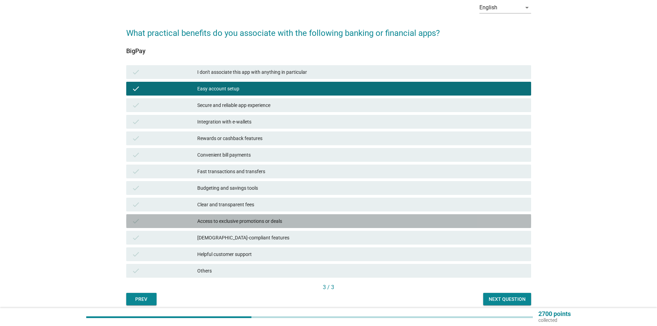
click at [220, 222] on div "Access to exclusive promotions or deals" at bounding box center [361, 221] width 328 height 8
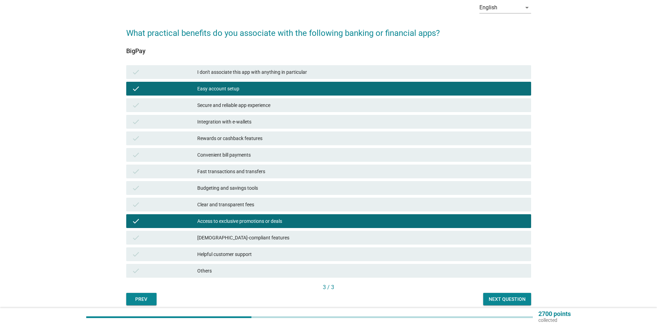
click at [502, 297] on div "Next question" at bounding box center [506, 298] width 37 height 7
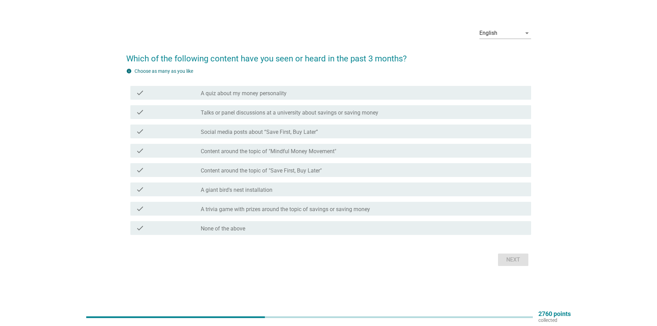
scroll to position [0, 0]
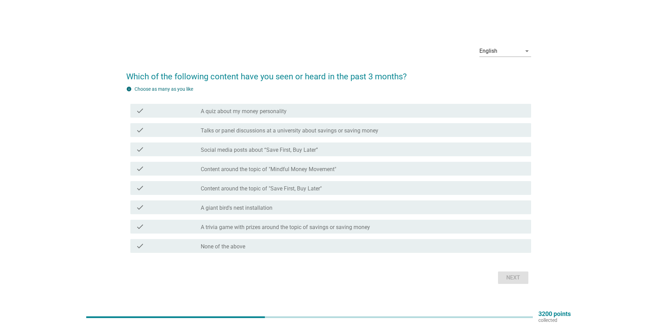
click at [262, 248] on div "check_box_outline_blank None of the above" at bounding box center [363, 246] width 325 height 8
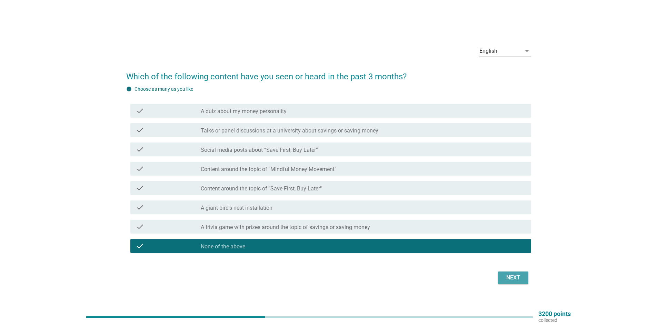
click at [520, 278] on div "Next" at bounding box center [512, 277] width 19 height 8
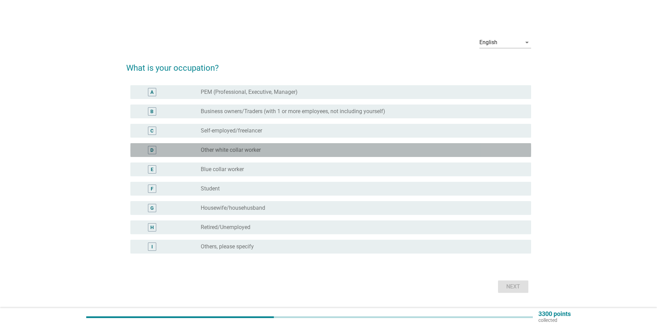
click at [229, 148] on label "Other white collar worker" at bounding box center [231, 150] width 60 height 7
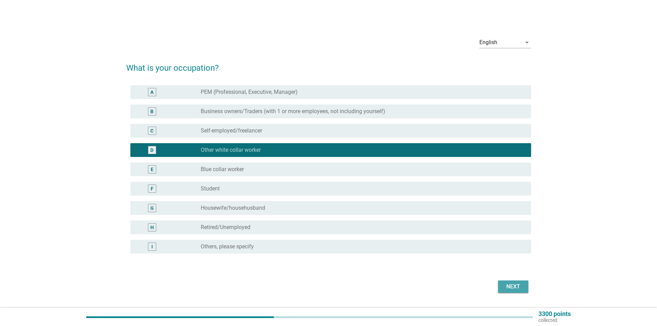
click at [518, 285] on div "Next" at bounding box center [512, 286] width 19 height 8
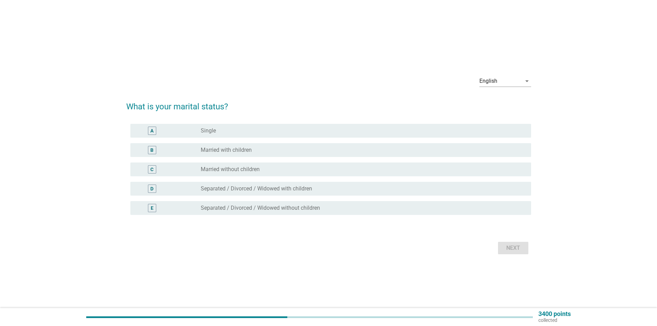
click at [206, 167] on label "Married without children" at bounding box center [230, 169] width 59 height 7
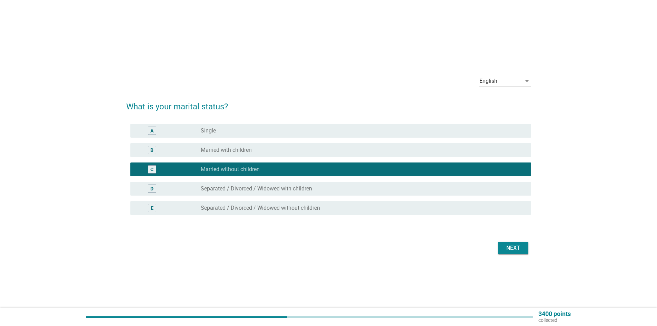
click at [515, 245] on div "Next" at bounding box center [512, 248] width 19 height 8
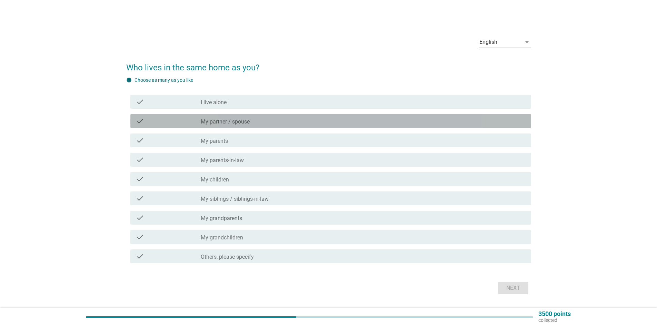
click at [281, 120] on div "check_box_outline_blank My partner / spouse" at bounding box center [363, 121] width 325 height 8
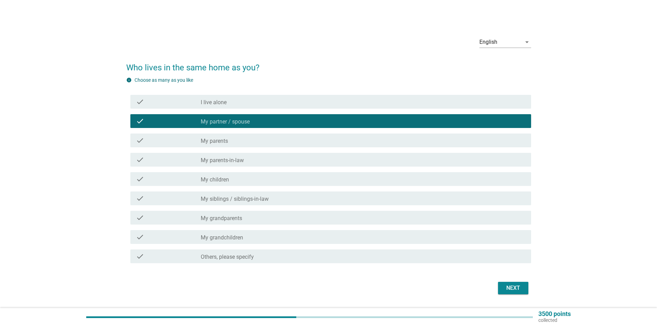
click at [517, 284] on div "Next" at bounding box center [512, 288] width 19 height 8
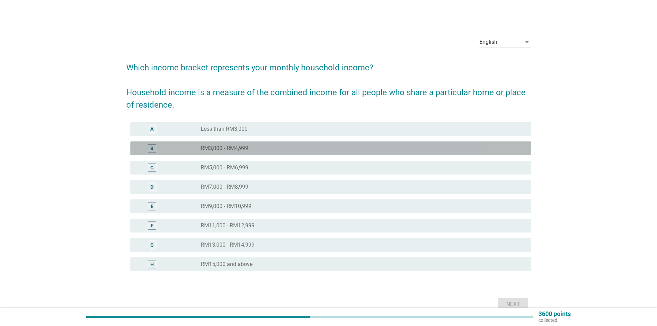
click at [305, 152] on div "radio_button_unchecked RM3,000 - RM4,999" at bounding box center [363, 148] width 325 height 8
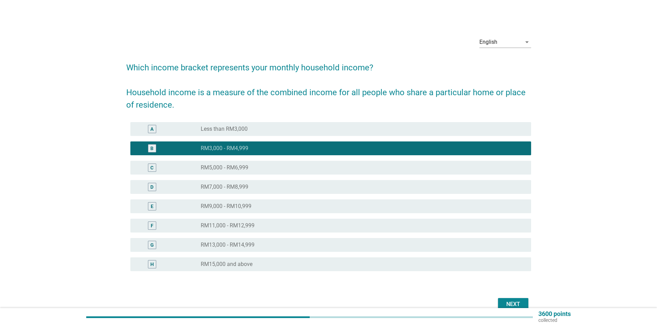
click at [515, 301] on div "Next" at bounding box center [512, 304] width 19 height 8
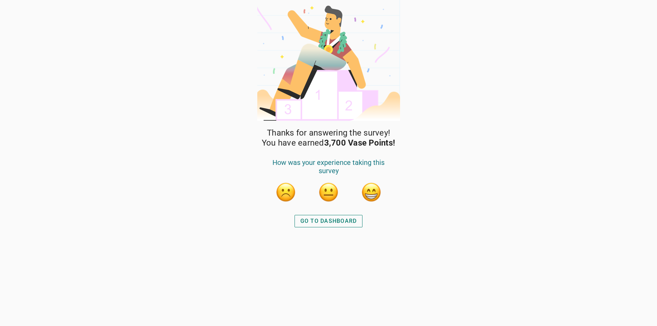
click at [373, 192] on button "button" at bounding box center [371, 192] width 21 height 21
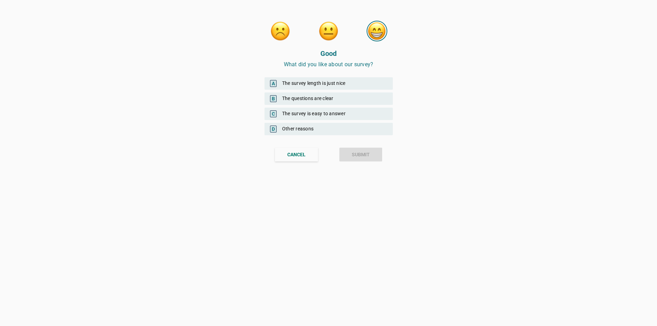
click at [271, 82] on span "A" at bounding box center [273, 83] width 7 height 7
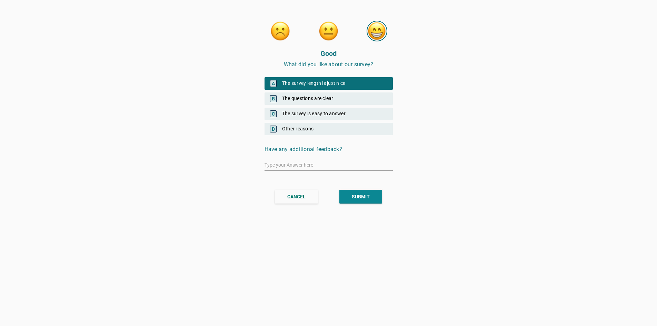
click at [276, 101] on span "B" at bounding box center [273, 98] width 7 height 7
click at [275, 108] on div "C The survey is easy to answer" at bounding box center [328, 114] width 128 height 12
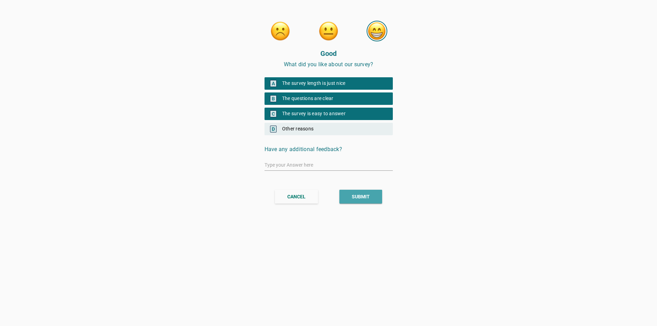
click at [350, 194] on button "SUBMIT" at bounding box center [360, 197] width 43 height 14
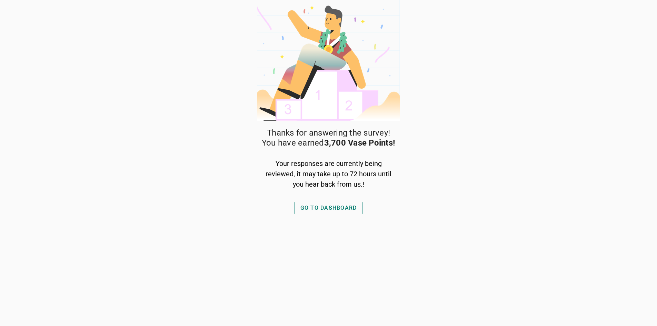
click at [341, 206] on div "GO TO DASHBOARD" at bounding box center [328, 208] width 57 height 8
